Goal: Task Accomplishment & Management: Manage account settings

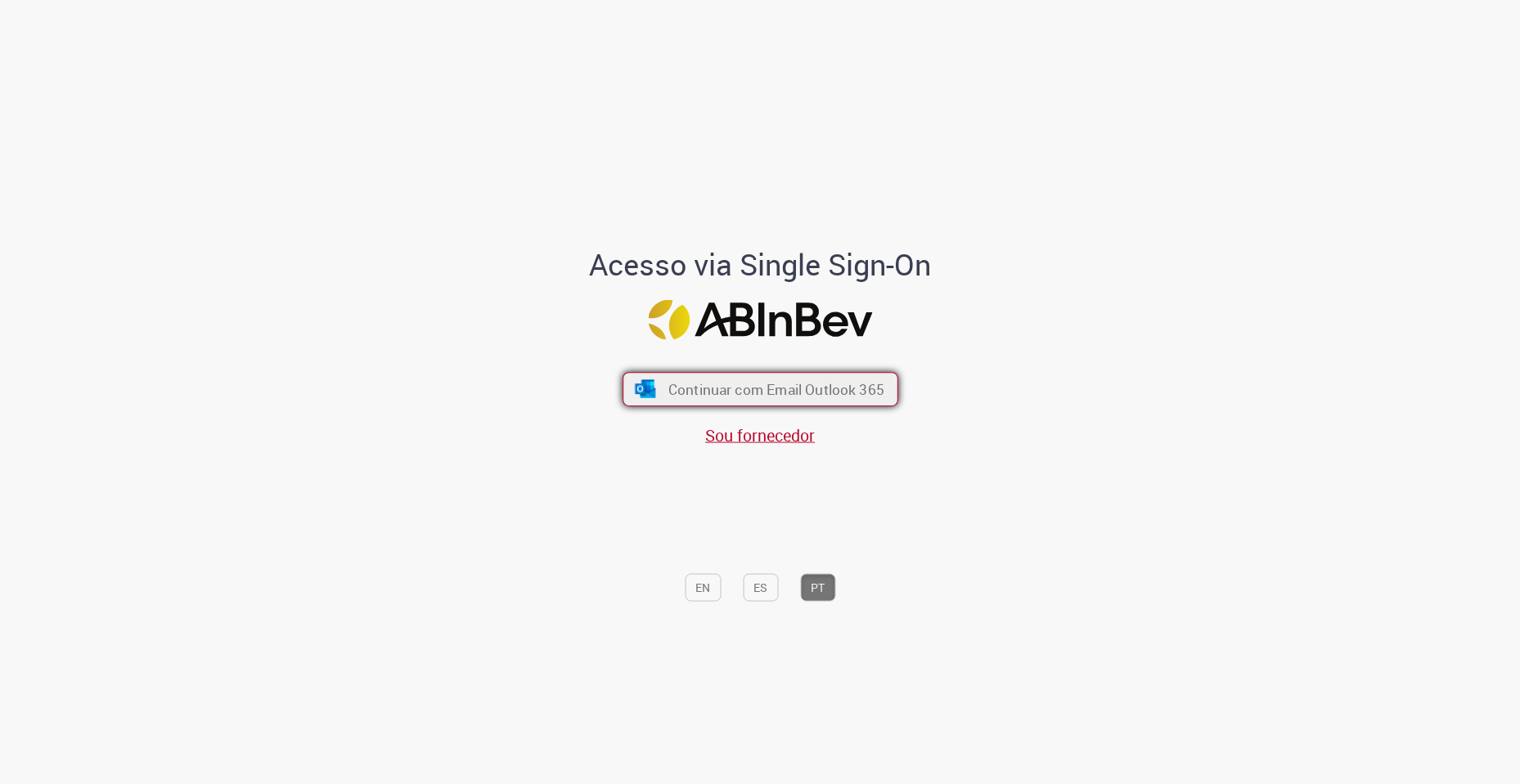
click at [796, 382] on span "Continuar com Email Outlook 365" at bounding box center [775, 390] width 216 height 19
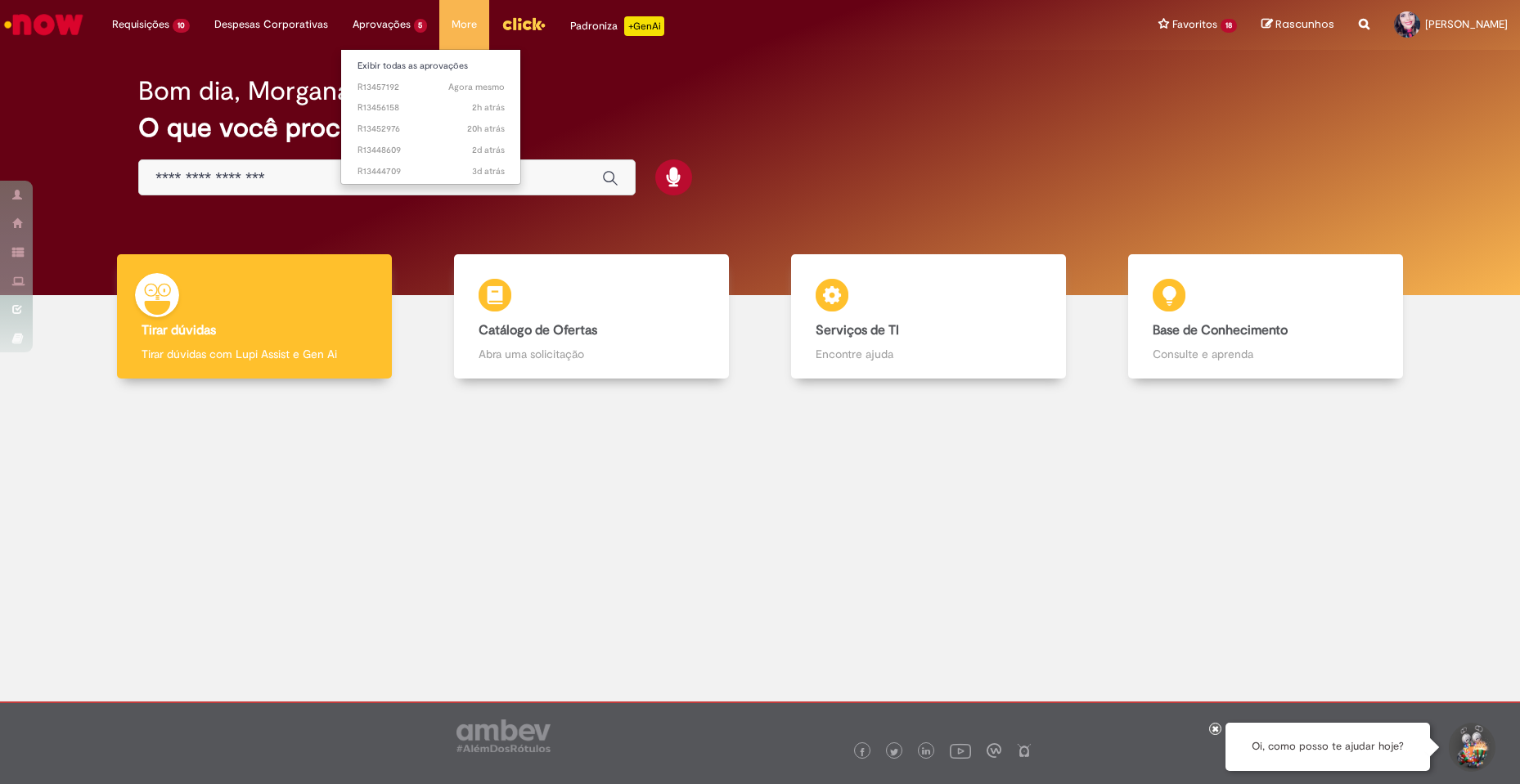
click at [202, 20] on li "Aprovações 5 Exibir todas as aprovações Agora mesmo Agora mesmo R13457192 2h at…" at bounding box center [151, 25] width 102 height 49
click at [402, 59] on link "Exibir todas as aprovações" at bounding box center [432, 66] width 180 height 18
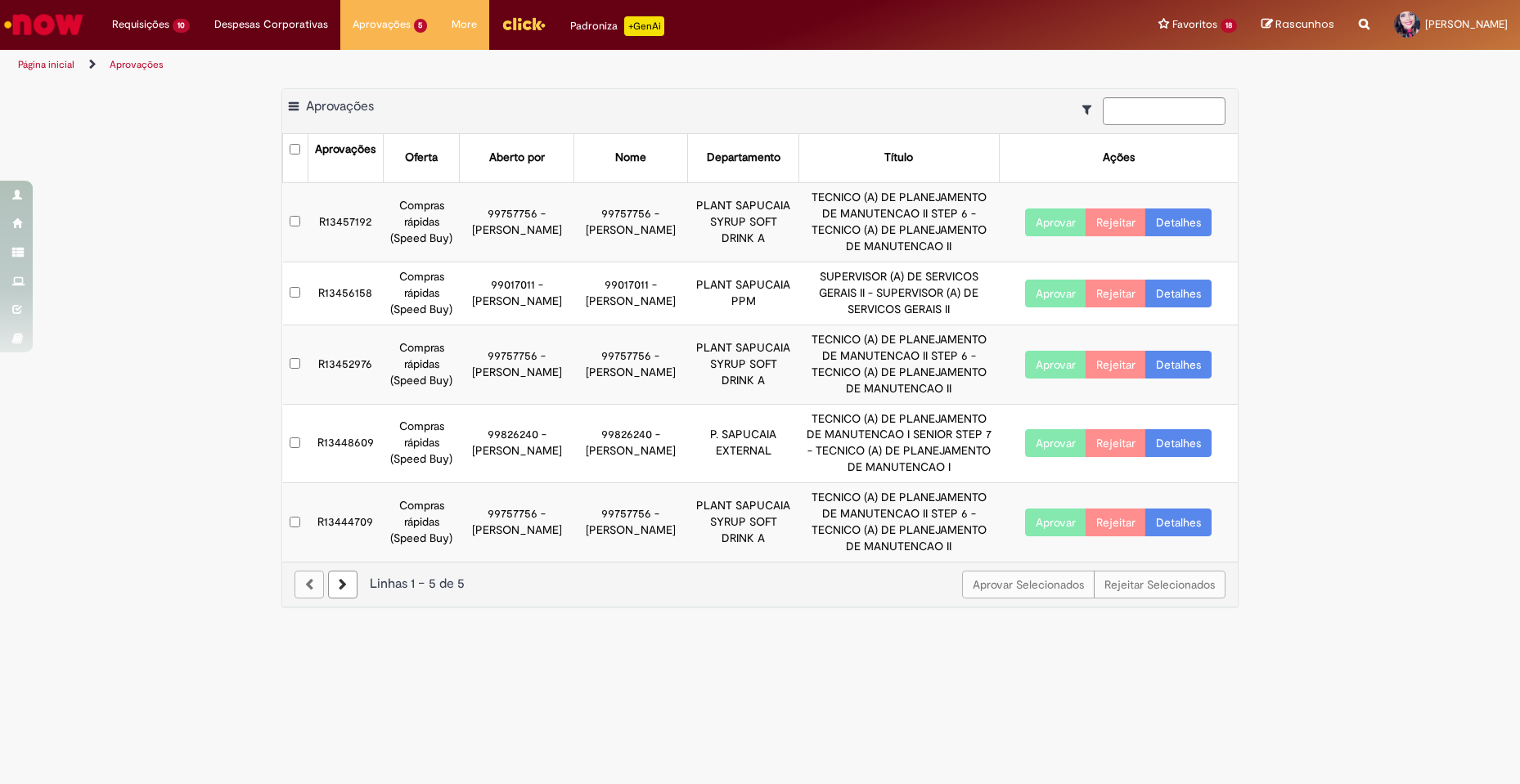
click at [1041, 290] on button "Aprovar" at bounding box center [1055, 293] width 61 height 28
